Goal: Task Accomplishment & Management: Use online tool/utility

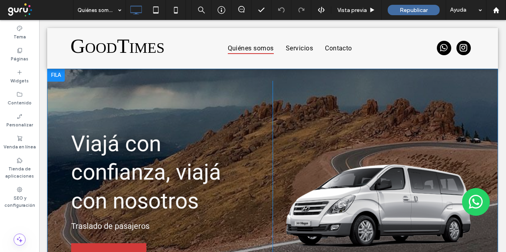
click at [58, 76] on div at bounding box center [56, 75] width 18 height 13
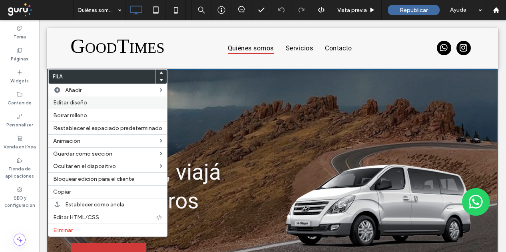
click at [90, 105] on label "Editar diseño" at bounding box center [107, 102] width 109 height 7
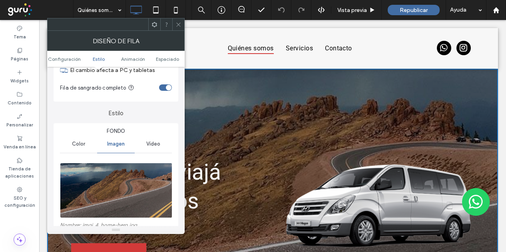
scroll to position [80, 0]
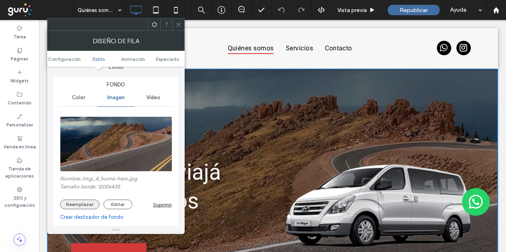
click at [83, 207] on button "Reemplazar" at bounding box center [80, 204] width 40 height 10
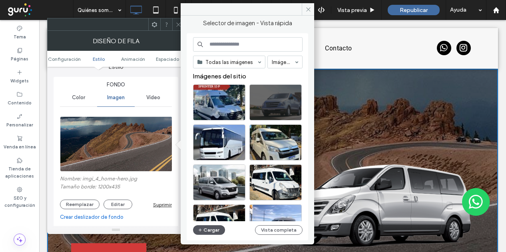
click at [206, 229] on button "Cargar" at bounding box center [209, 230] width 32 height 10
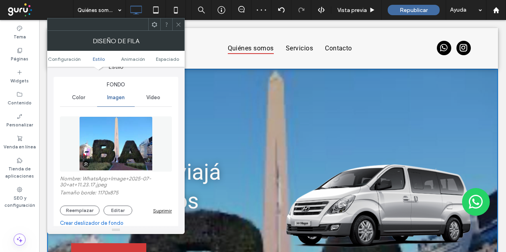
click at [178, 22] on icon at bounding box center [178, 25] width 6 height 6
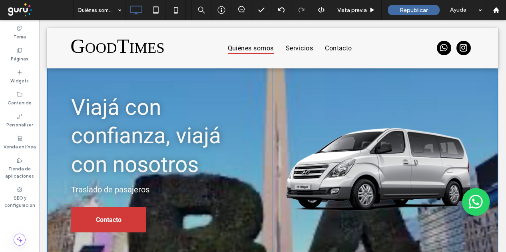
scroll to position [0, 0]
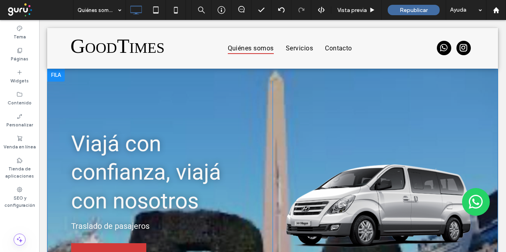
click at [58, 79] on div at bounding box center [56, 75] width 18 height 13
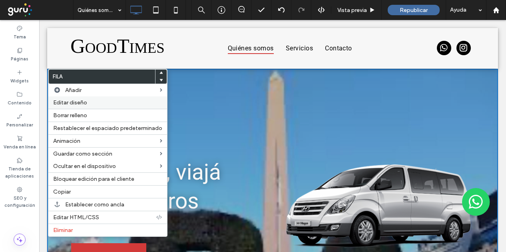
click at [82, 107] on div "Editar diseño" at bounding box center [107, 102] width 119 height 12
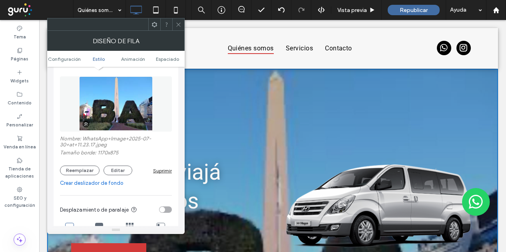
scroll to position [160, 0]
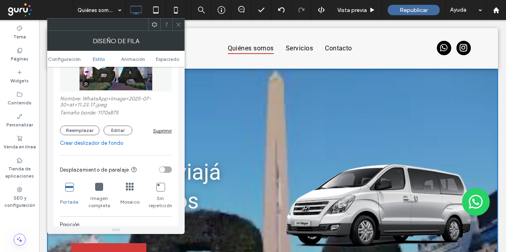
click at [97, 190] on icon at bounding box center [99, 187] width 8 height 8
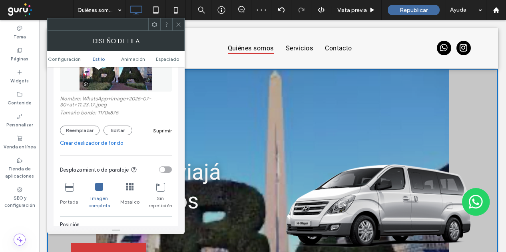
click at [68, 191] on div at bounding box center [69, 187] width 8 height 9
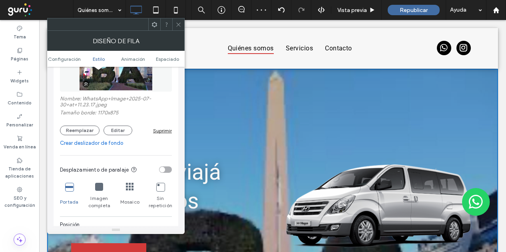
click at [163, 193] on div "Sin repetición" at bounding box center [160, 195] width 23 height 33
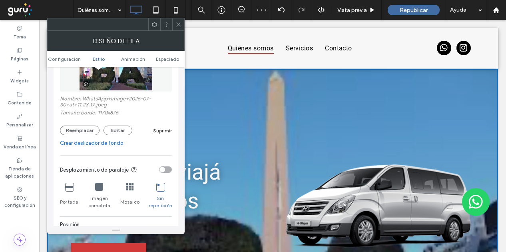
click at [134, 189] on div "Mosaico" at bounding box center [129, 195] width 19 height 33
click at [131, 190] on icon at bounding box center [130, 187] width 8 height 8
click at [99, 189] on icon at bounding box center [99, 187] width 8 height 8
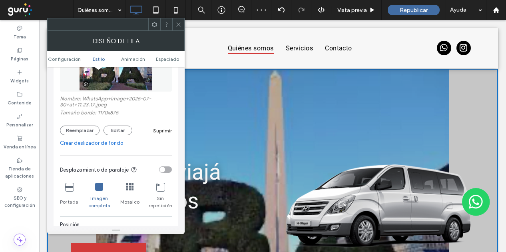
click at [67, 184] on icon at bounding box center [69, 187] width 8 height 8
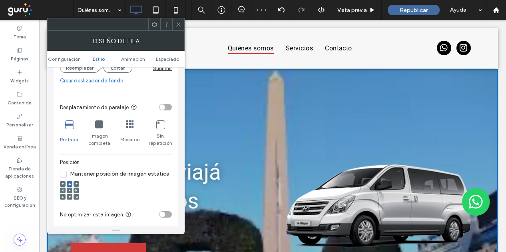
scroll to position [240, 0]
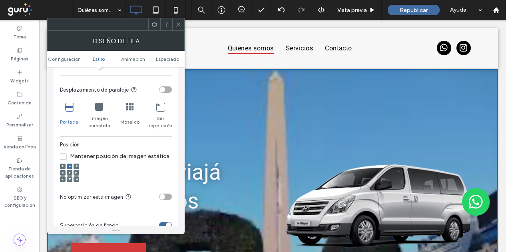
click at [70, 167] on use at bounding box center [69, 166] width 2 height 2
click at [70, 181] on span at bounding box center [69, 179] width 2 height 6
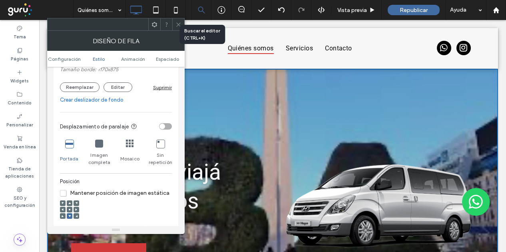
scroll to position [200, 0]
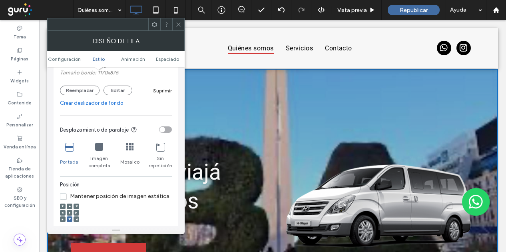
click at [178, 23] on icon at bounding box center [178, 25] width 6 height 6
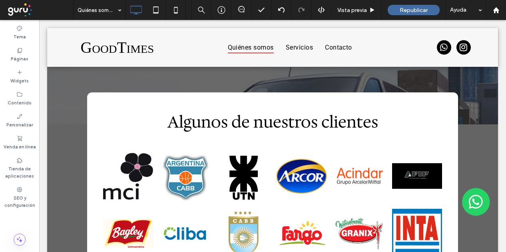
scroll to position [1146, 0]
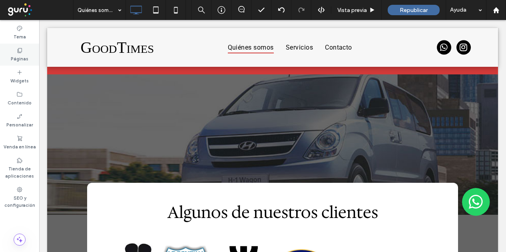
click at [24, 56] on label "Páginas" at bounding box center [20, 58] width 18 height 9
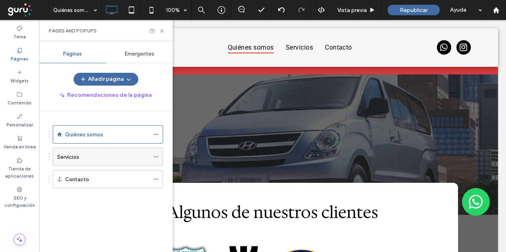
click at [98, 160] on div "Servicios" at bounding box center [103, 157] width 92 height 18
click at [161, 31] on use at bounding box center [161, 30] width 3 height 3
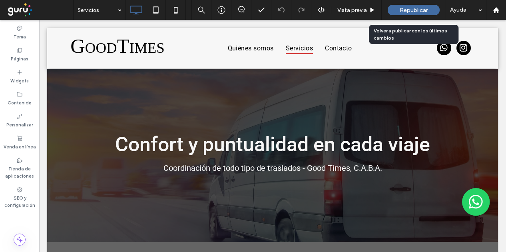
click at [398, 8] on div "Republicar" at bounding box center [414, 10] width 52 height 10
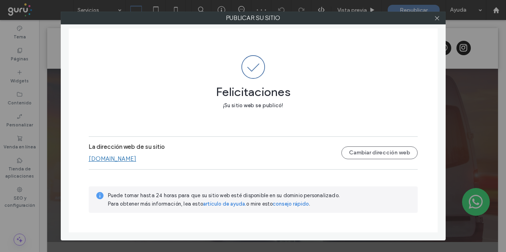
click at [130, 210] on div "Puede tomar hasta 24 horas para que su sitio web esté disponible en su dominio …" at bounding box center [253, 199] width 329 height 26
click at [136, 161] on link "[DOMAIN_NAME]" at bounding box center [113, 158] width 48 height 7
click at [437, 18] on use at bounding box center [437, 18] width 4 height 4
